Goal: Task Accomplishment & Management: Manage account settings

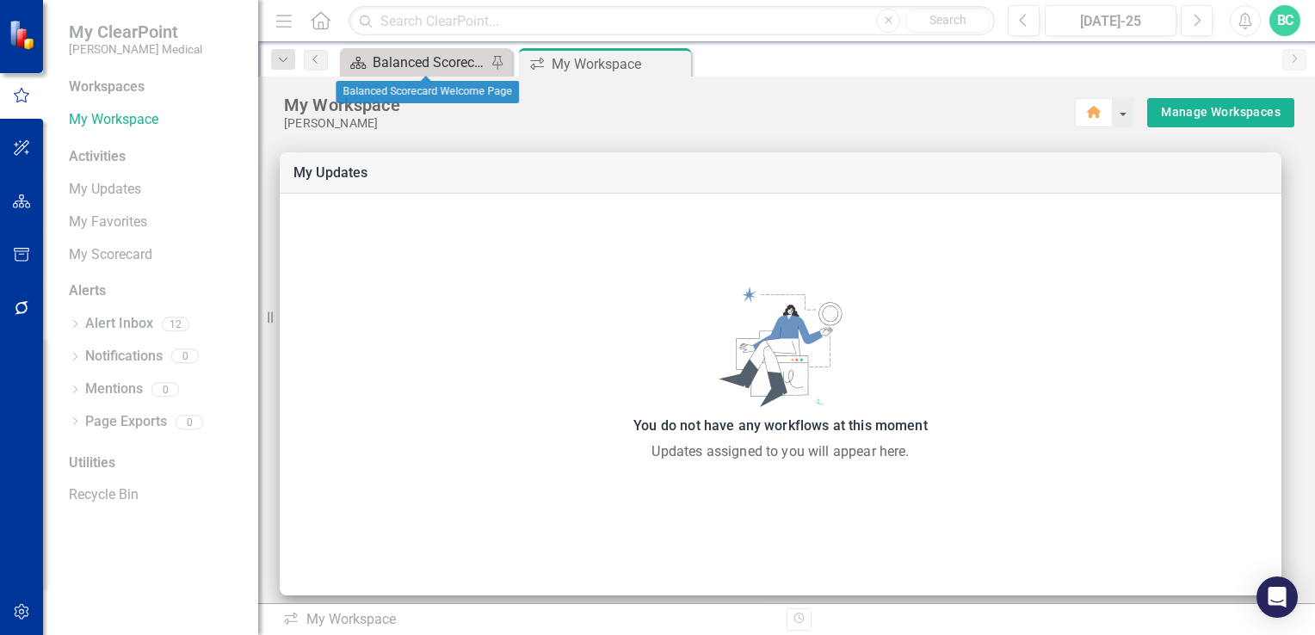
click at [389, 57] on div "Balanced Scorecard Welcome Page" at bounding box center [430, 63] width 114 height 22
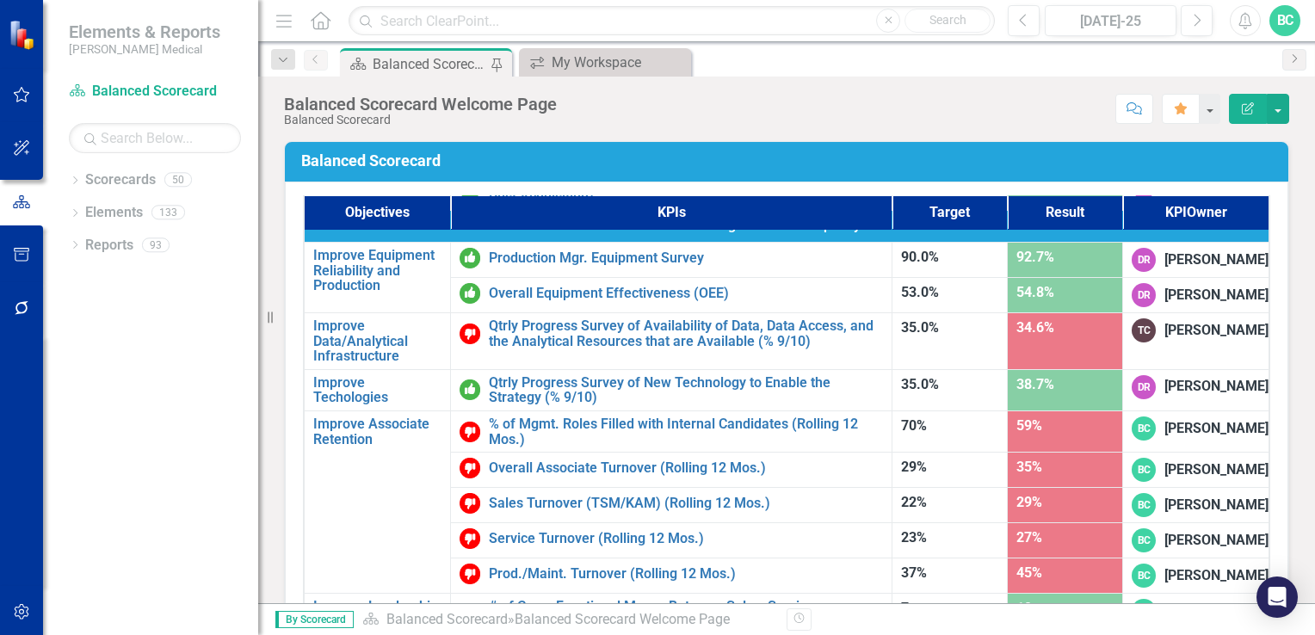
scroll to position [1091, 0]
click at [83, 177] on div "Dropdown Scorecards 50" at bounding box center [163, 182] width 189 height 33
click at [79, 180] on icon "Dropdown" at bounding box center [75, 181] width 12 height 9
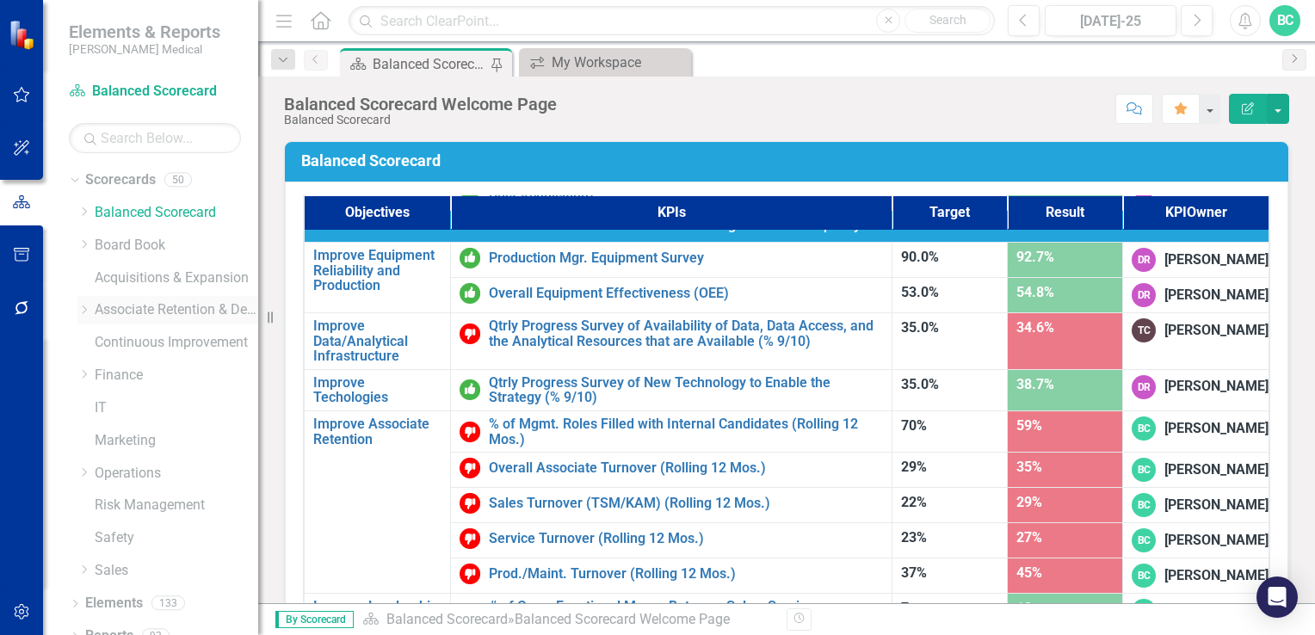
click at [162, 315] on link "Associate Retention & Development" at bounding box center [176, 310] width 163 height 20
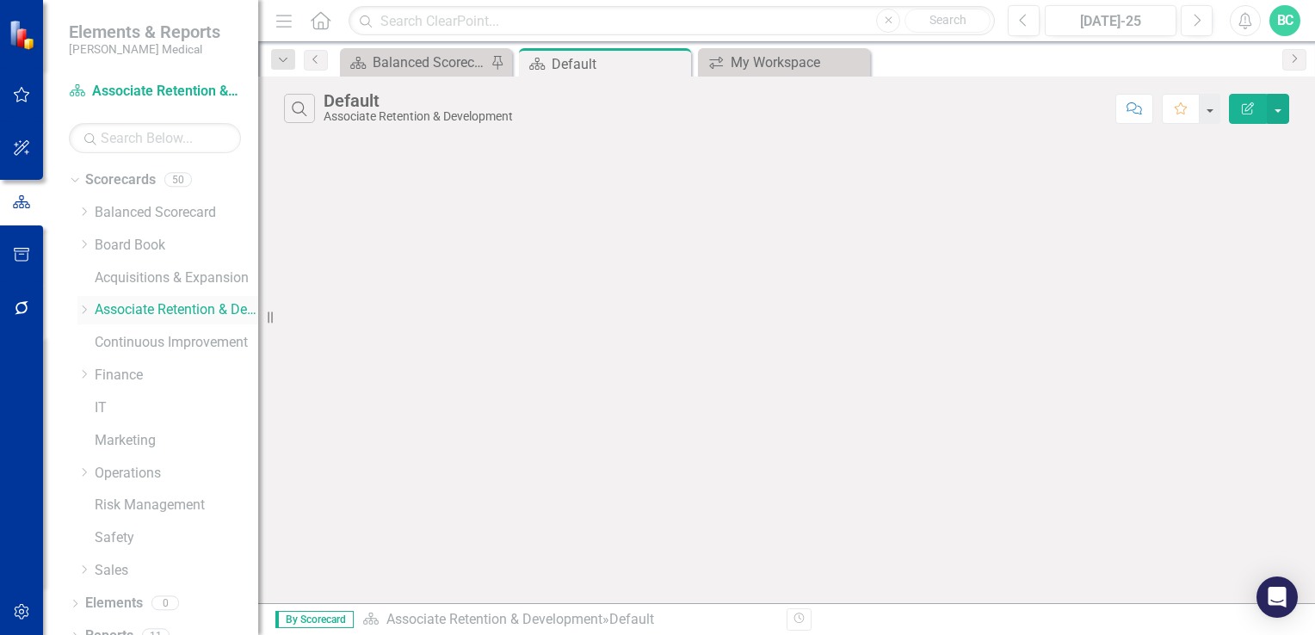
click at [83, 312] on icon "Dropdown" at bounding box center [83, 310] width 13 height 10
click at [105, 375] on icon "Dropdown" at bounding box center [101, 374] width 13 height 10
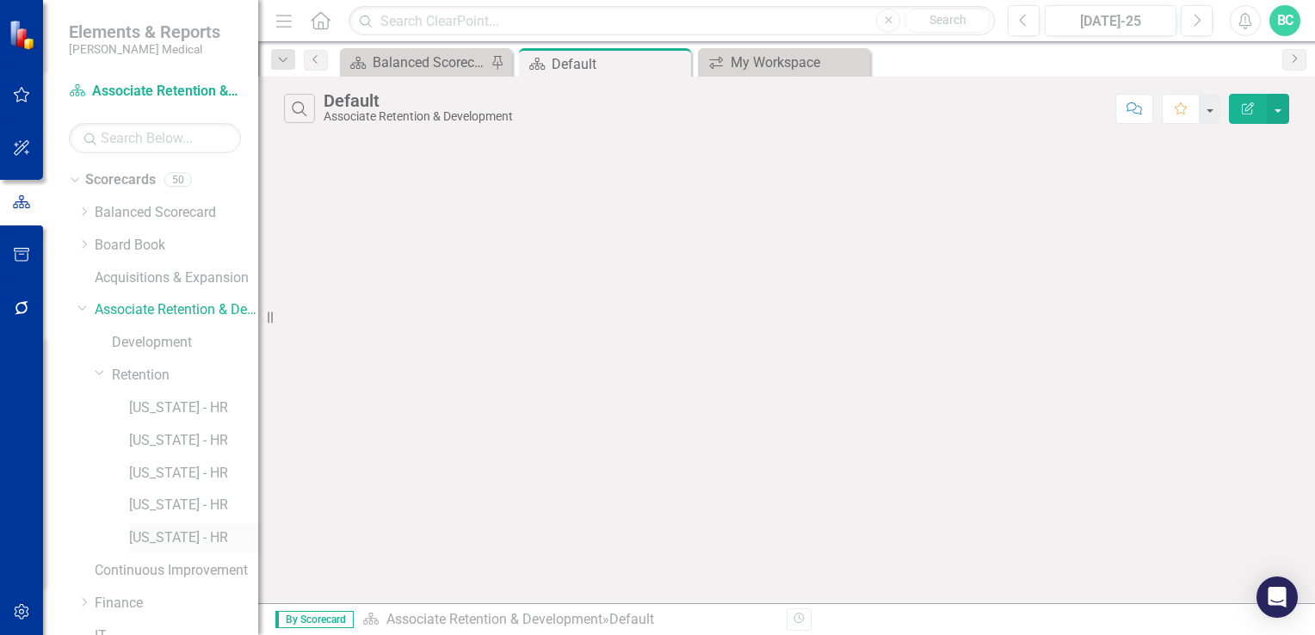
click at [165, 539] on link "[US_STATE] - HR" at bounding box center [193, 538] width 129 height 20
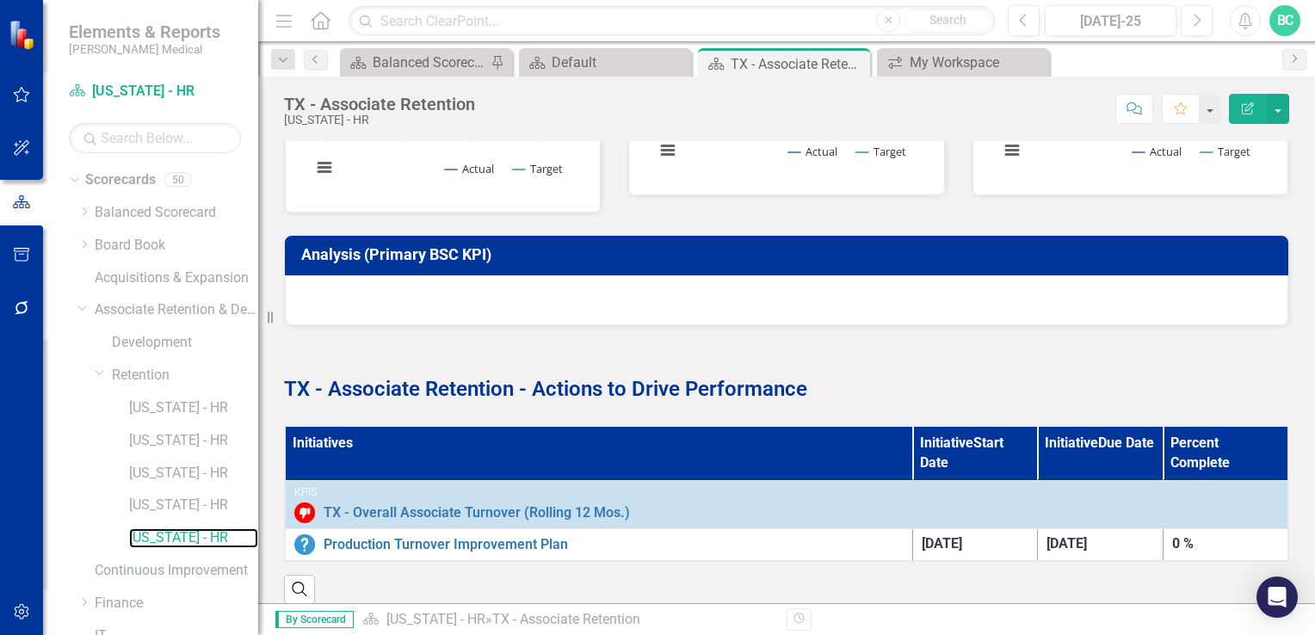
scroll to position [781, 0]
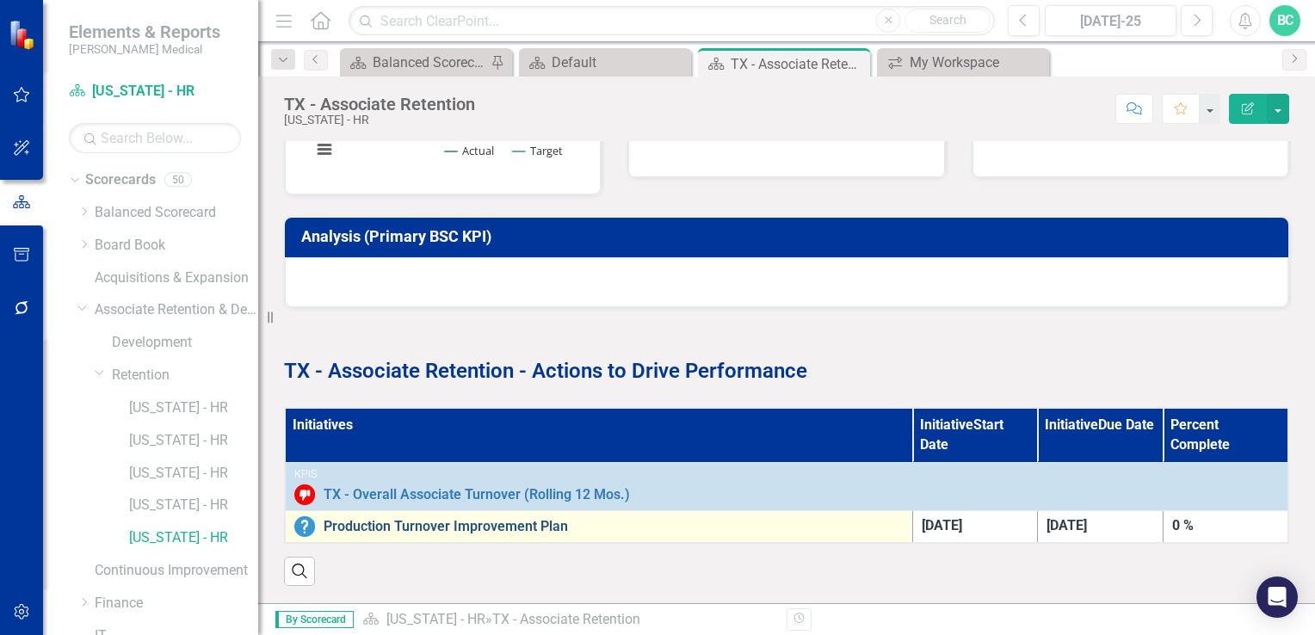
click at [506, 519] on link "Production Turnover Improvement Plan" at bounding box center [613, 526] width 580 height 15
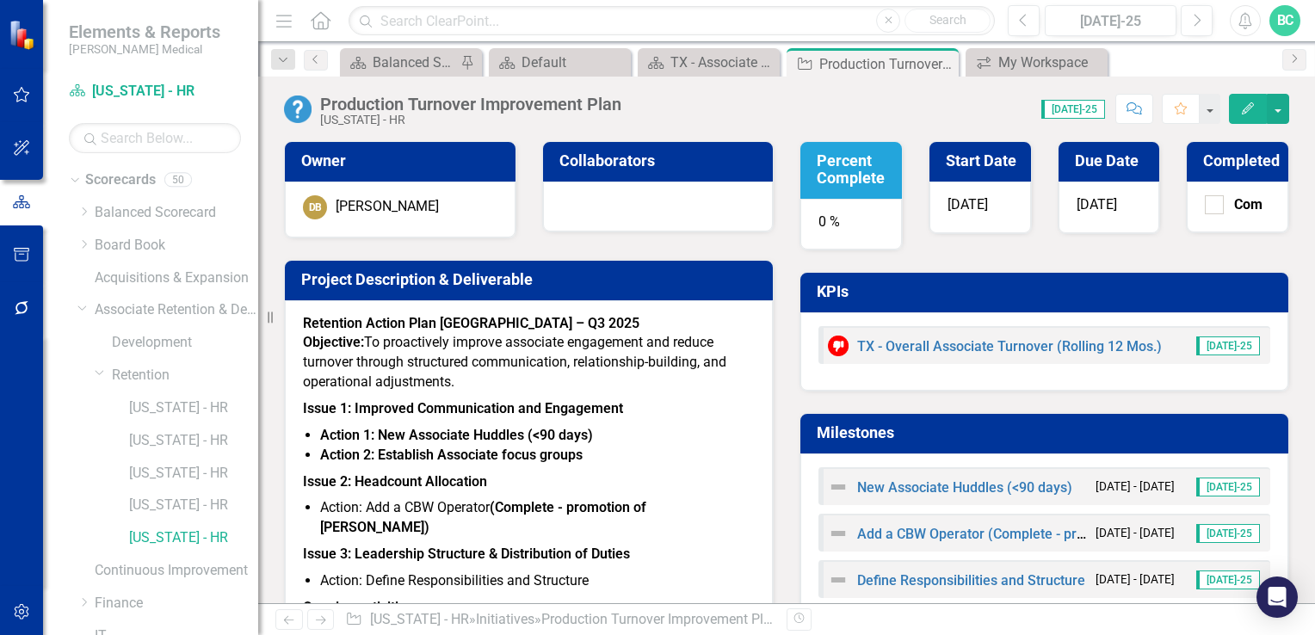
click at [847, 177] on h3 "Percent Complete" at bounding box center [853, 169] width 75 height 34
click at [1245, 105] on icon "Edit" at bounding box center [1247, 108] width 15 height 12
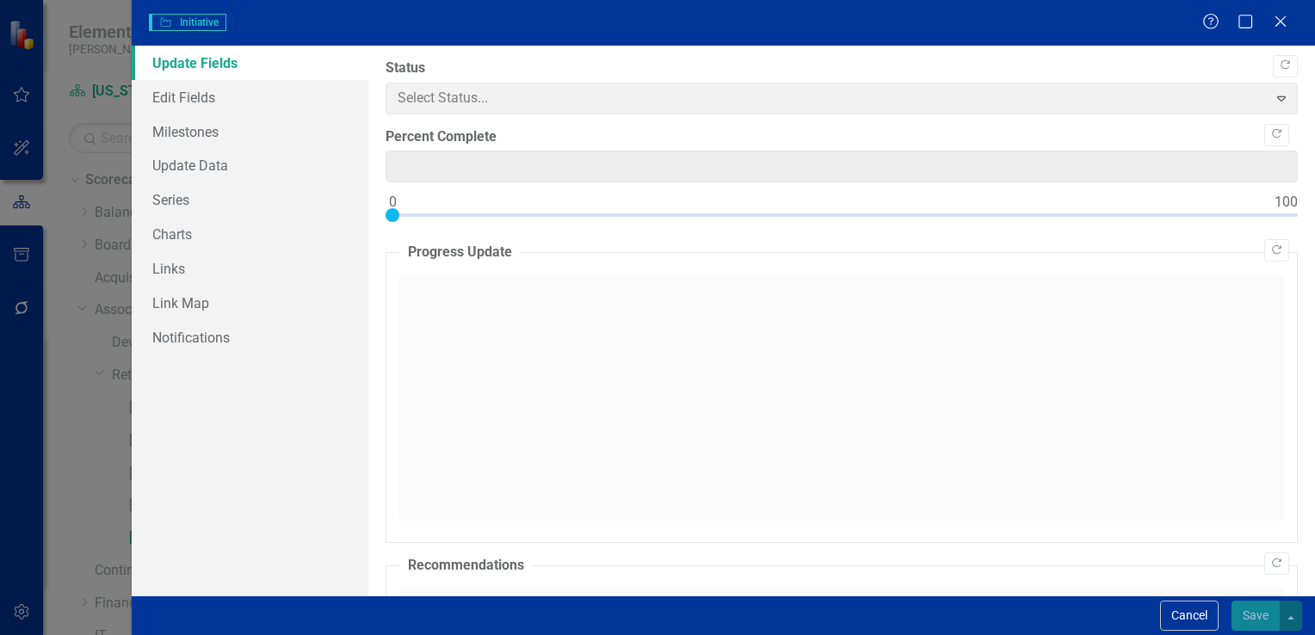
type input "0"
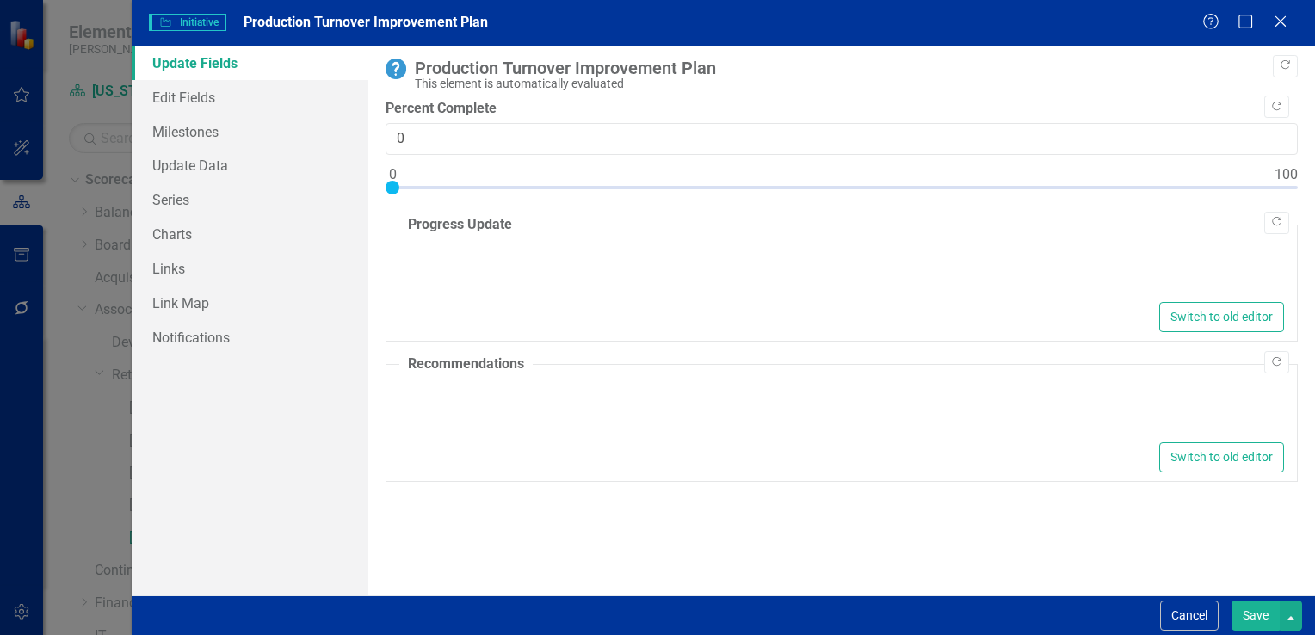
type textarea "<div><strong>Retention Action Plan TX &ndash; Q3 2025</strong></div> <p><strong…"
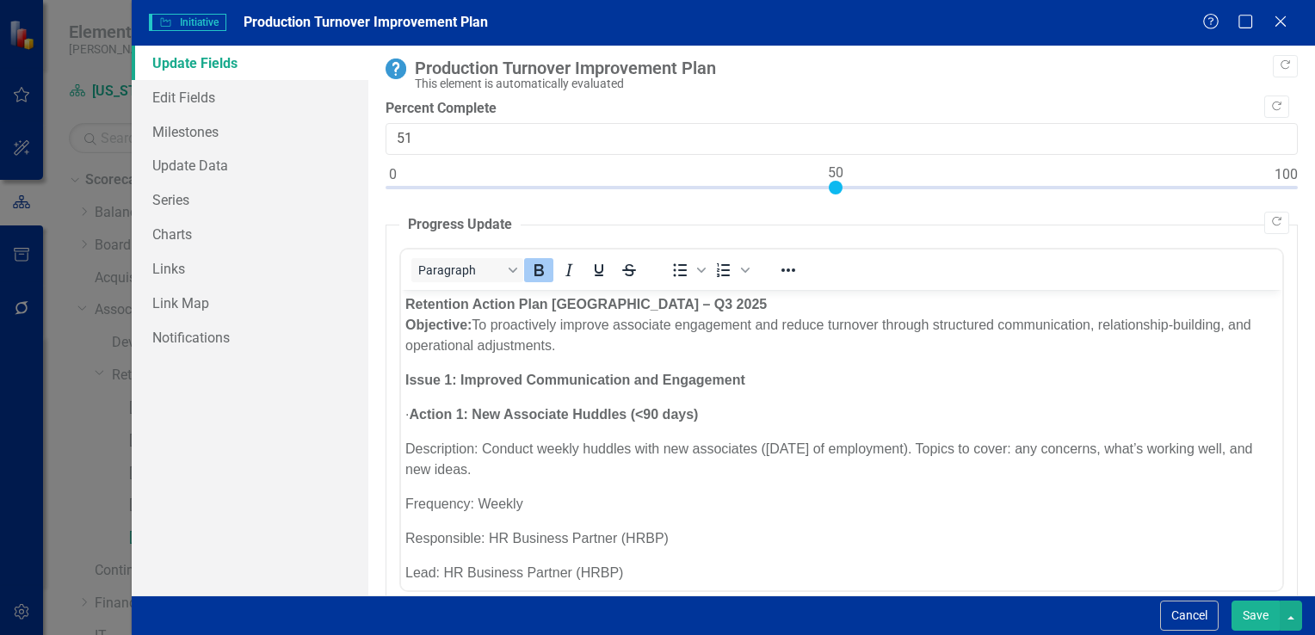
type input "50"
drag, startPoint x: 390, startPoint y: 185, endPoint x: 836, endPoint y: 194, distance: 446.6
click at [836, 194] on div at bounding box center [836, 188] width 14 height 14
click at [1258, 615] on button "Save" at bounding box center [1255, 616] width 48 height 30
